Goal: Complete application form

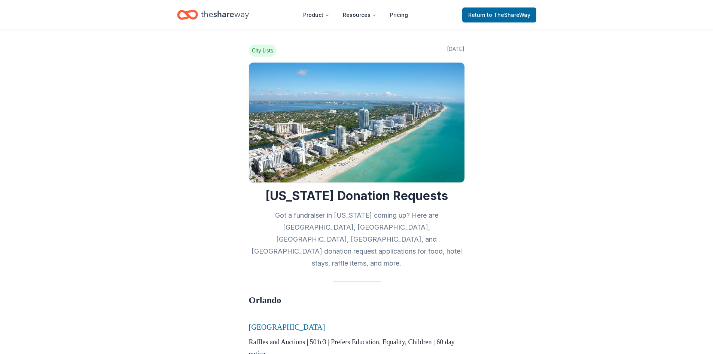
scroll to position [2022, 0]
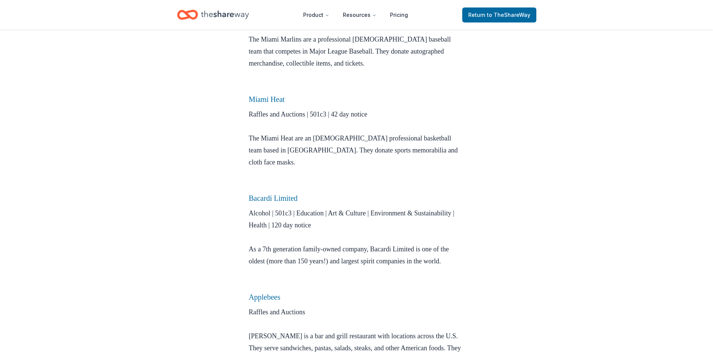
drag, startPoint x: 295, startPoint y: 159, endPoint x: 320, endPoint y: 127, distance: 41.1
click at [295, 194] on link "Bacardi Limited" at bounding box center [273, 198] width 49 height 8
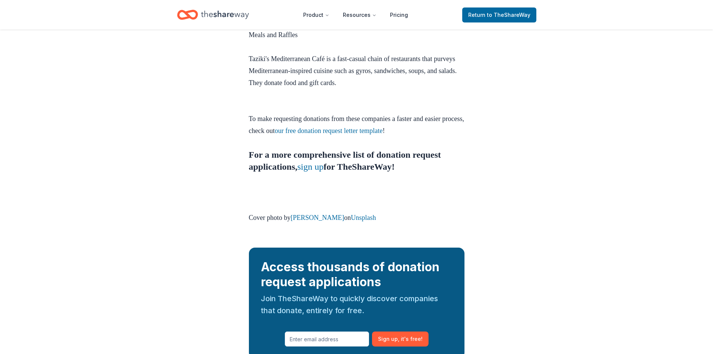
scroll to position [2993, 0]
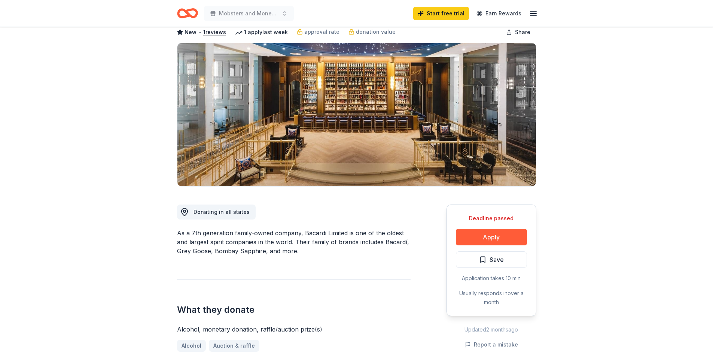
scroll to position [150, 0]
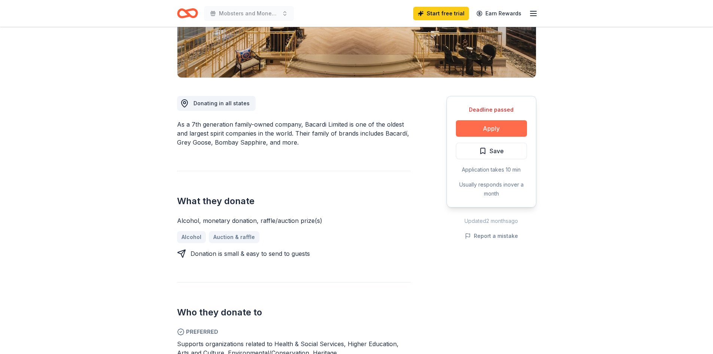
click at [511, 134] on button "Apply" at bounding box center [491, 128] width 71 height 16
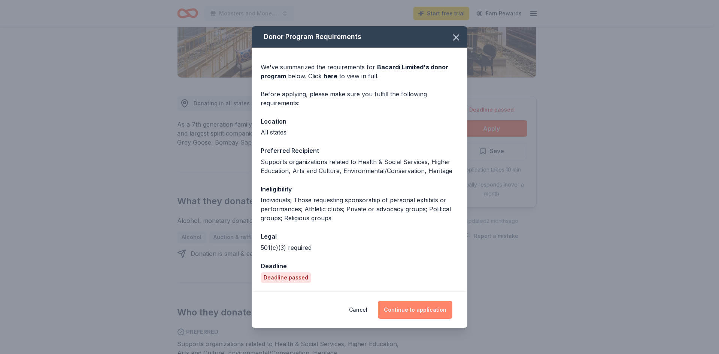
click at [412, 306] on button "Continue to application" at bounding box center [415, 310] width 75 height 18
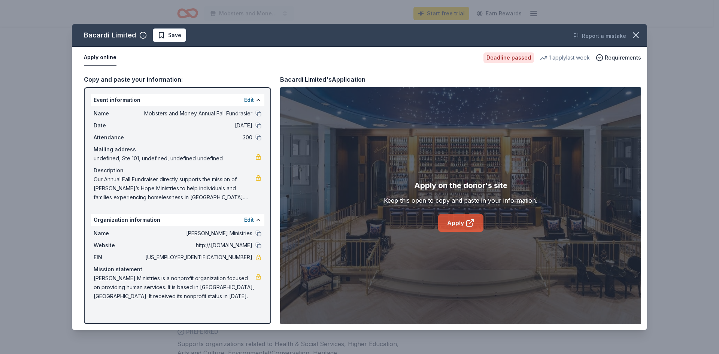
click at [443, 225] on link "Apply" at bounding box center [460, 223] width 45 height 18
click at [680, 113] on div "Bacardi Limited Save Report a mistake Apply online Deadline passed 1 apply last…" at bounding box center [359, 177] width 719 height 354
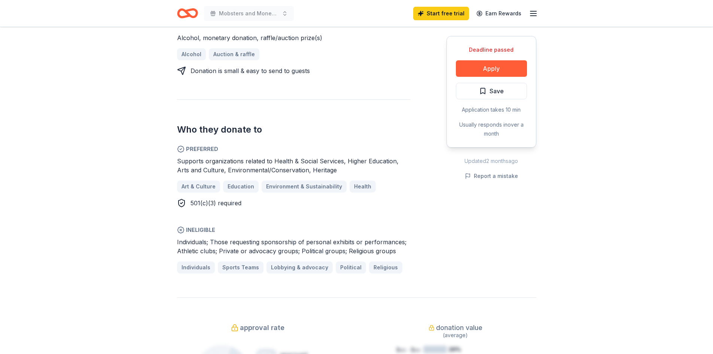
scroll to position [337, 0]
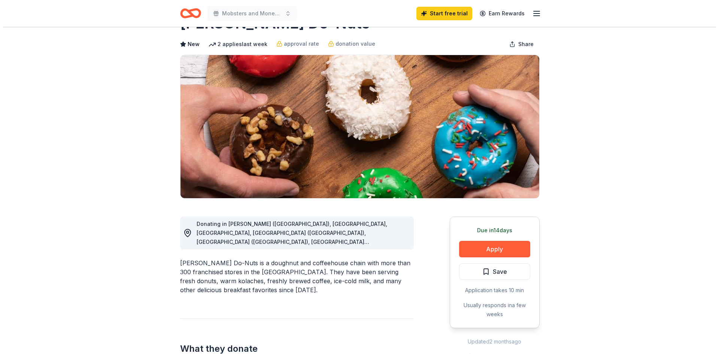
scroll to position [37, 0]
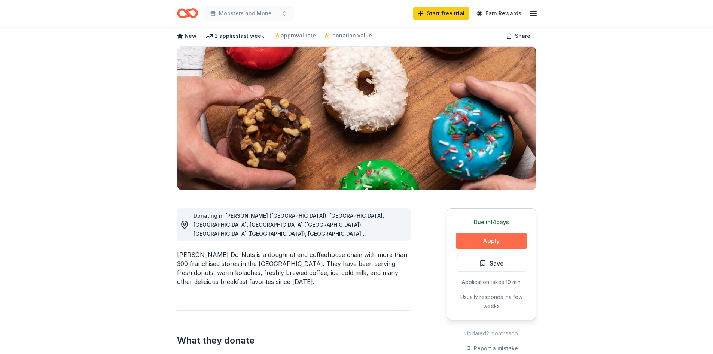
drag, startPoint x: 504, startPoint y: 237, endPoint x: 473, endPoint y: 246, distance: 32.6
click at [473, 246] on button "Apply" at bounding box center [491, 241] width 71 height 16
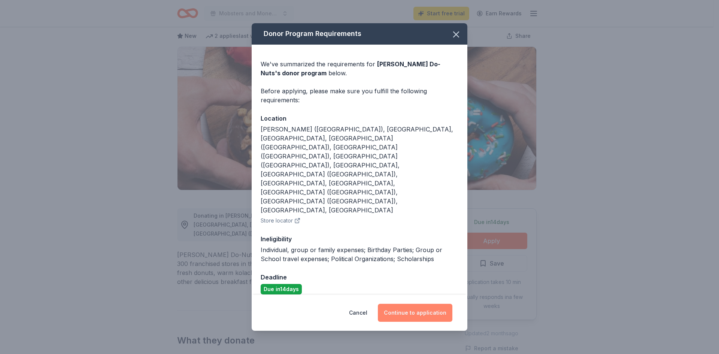
click at [421, 304] on button "Continue to application" at bounding box center [415, 313] width 75 height 18
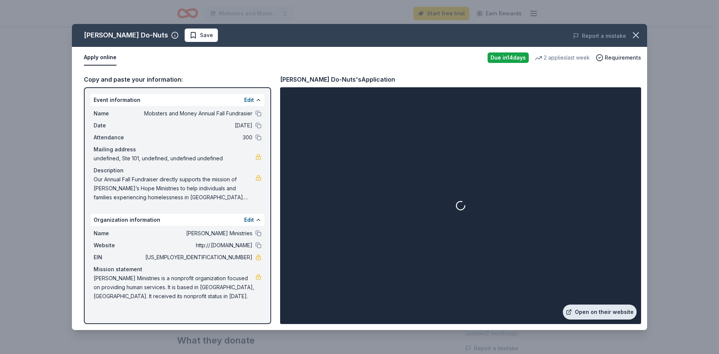
click at [601, 313] on link "Open on their website" at bounding box center [600, 311] width 74 height 15
